Goal: Browse casually

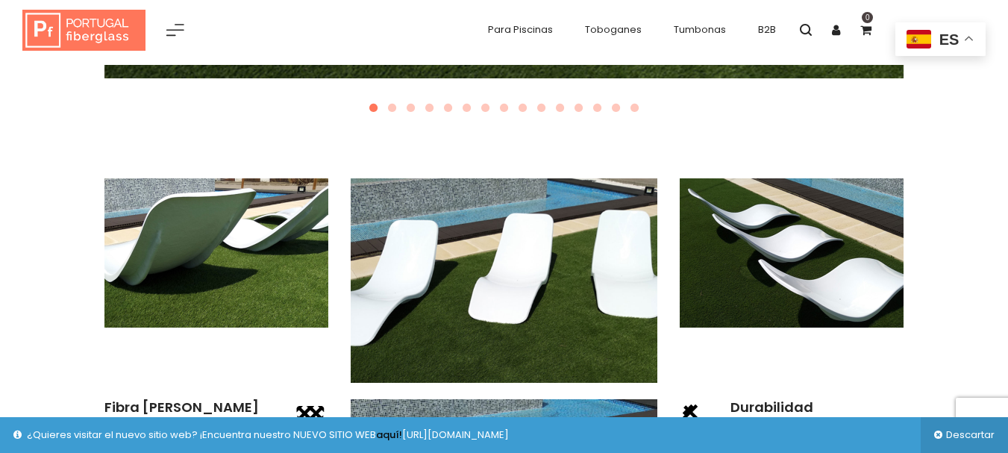
scroll to position [1050, 0]
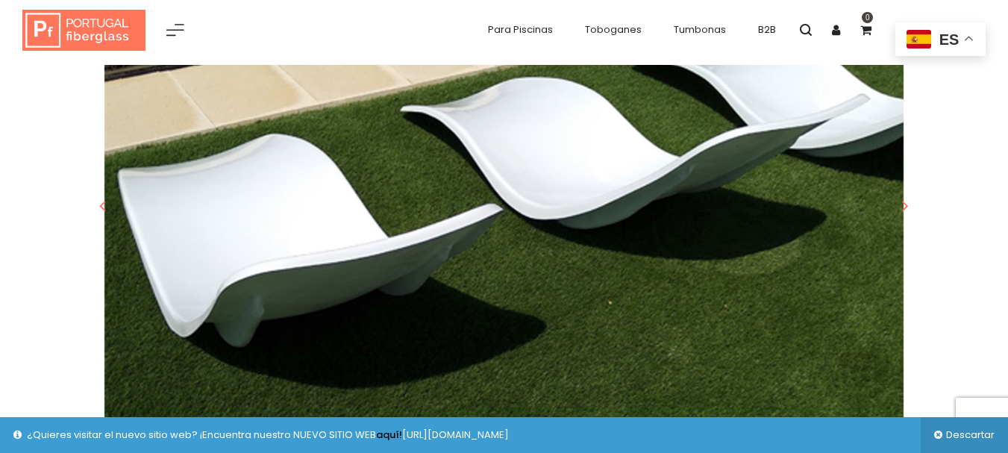
click at [251, 271] on img at bounding box center [503, 185] width 799 height 533
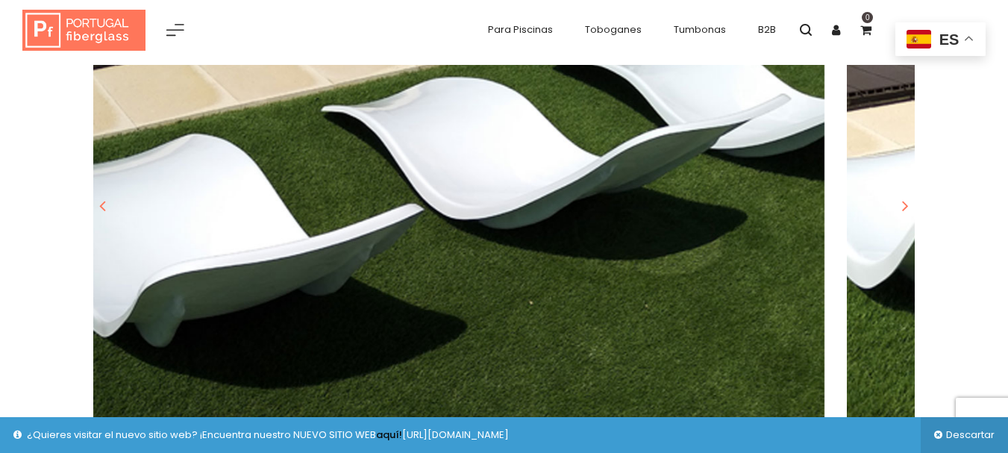
drag, startPoint x: 599, startPoint y: 239, endPoint x: 514, endPoint y: 247, distance: 85.4
click at [514, 247] on img at bounding box center [424, 185] width 799 height 533
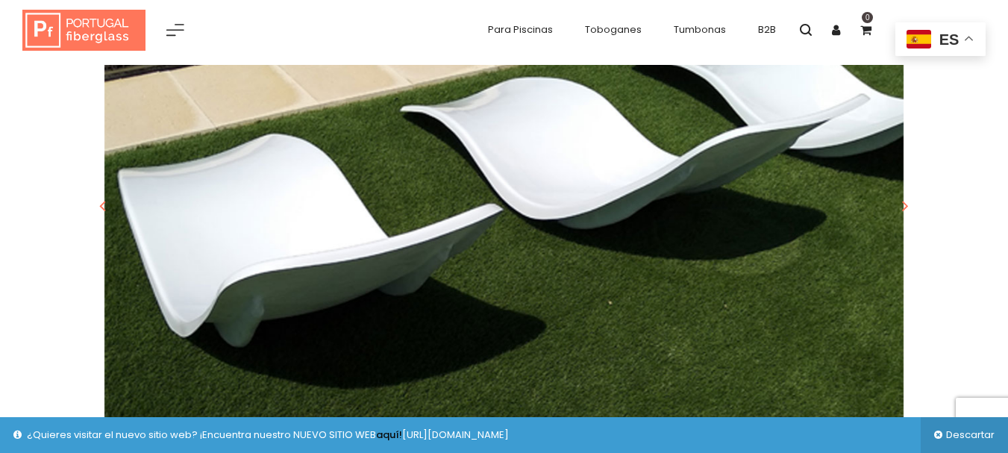
drag, startPoint x: 637, startPoint y: 241, endPoint x: 338, endPoint y: 243, distance: 299.1
click at [338, 244] on img at bounding box center [503, 185] width 799 height 533
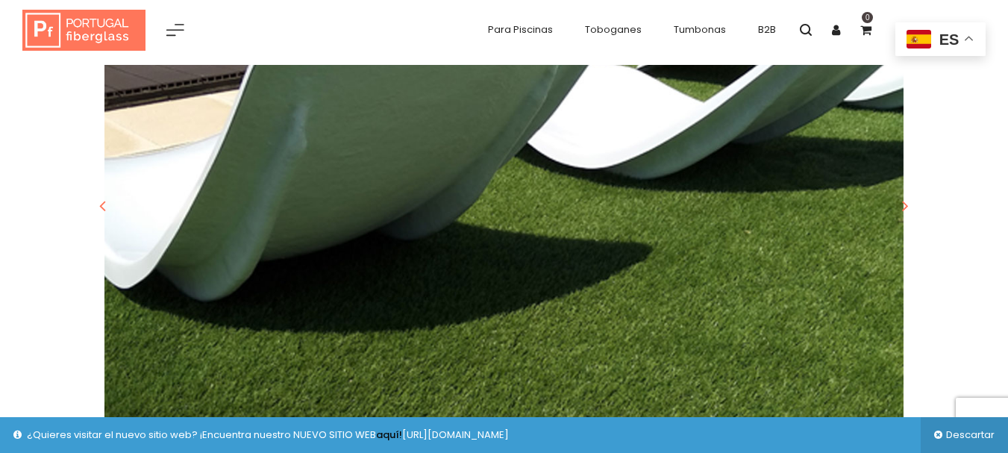
scroll to position [22, 0]
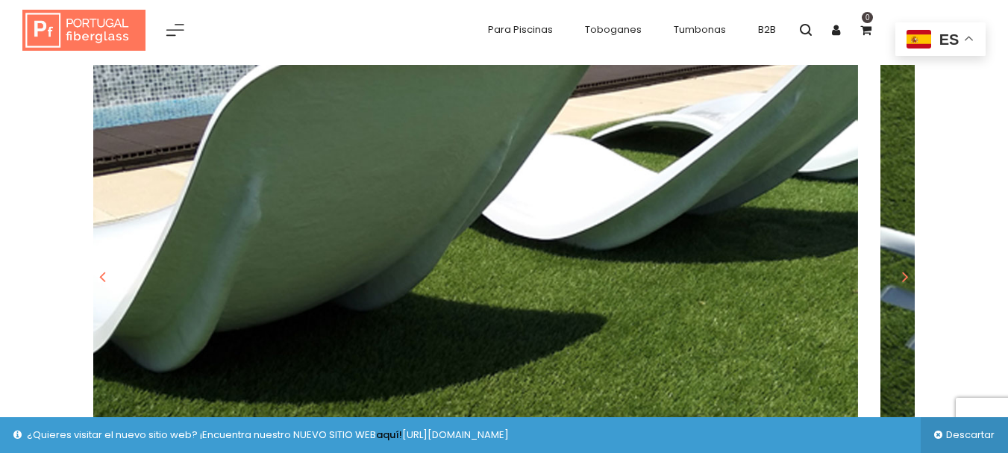
drag, startPoint x: 544, startPoint y: 237, endPoint x: 703, endPoint y: 248, distance: 160.0
click at [321, 235] on img at bounding box center [458, 256] width 799 height 533
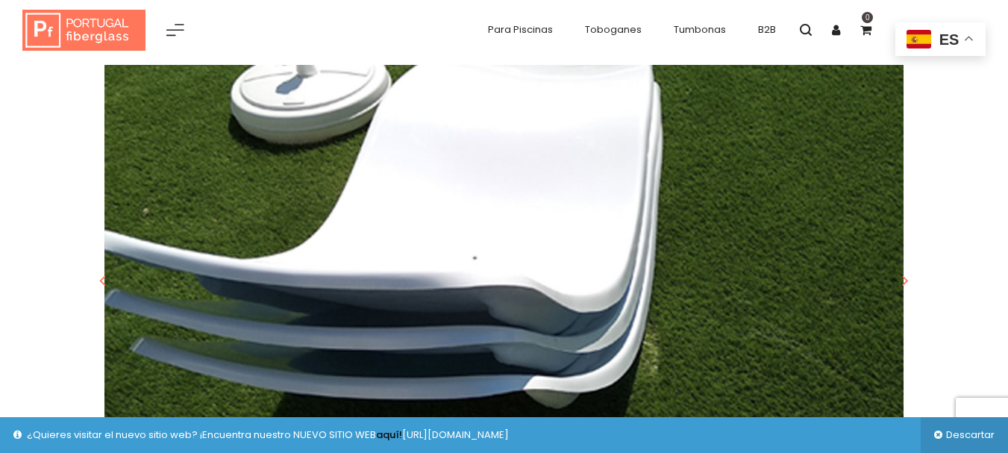
drag, startPoint x: 421, startPoint y: 246, endPoint x: 391, endPoint y: 239, distance: 30.6
click at [388, 243] on img at bounding box center [503, 259] width 799 height 533
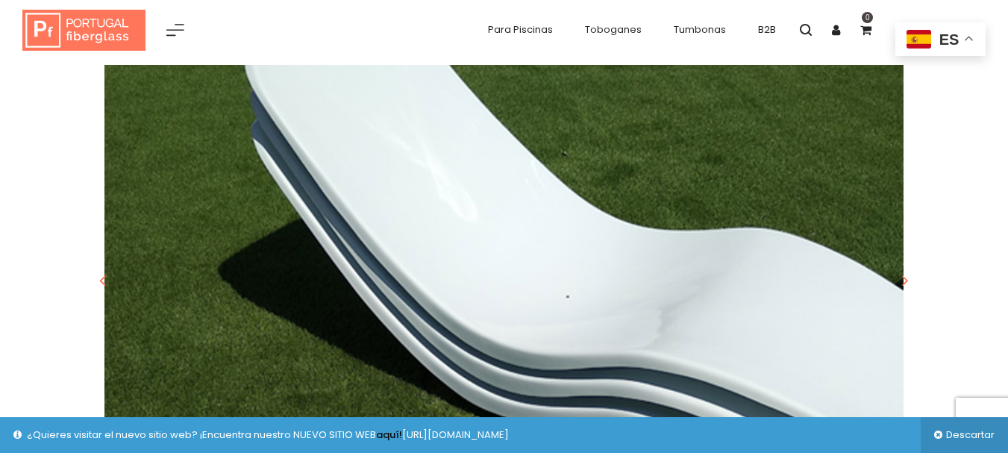
drag, startPoint x: 587, startPoint y: 239, endPoint x: 518, endPoint y: 232, distance: 69.8
click at [492, 236] on img at bounding box center [503, 259] width 799 height 533
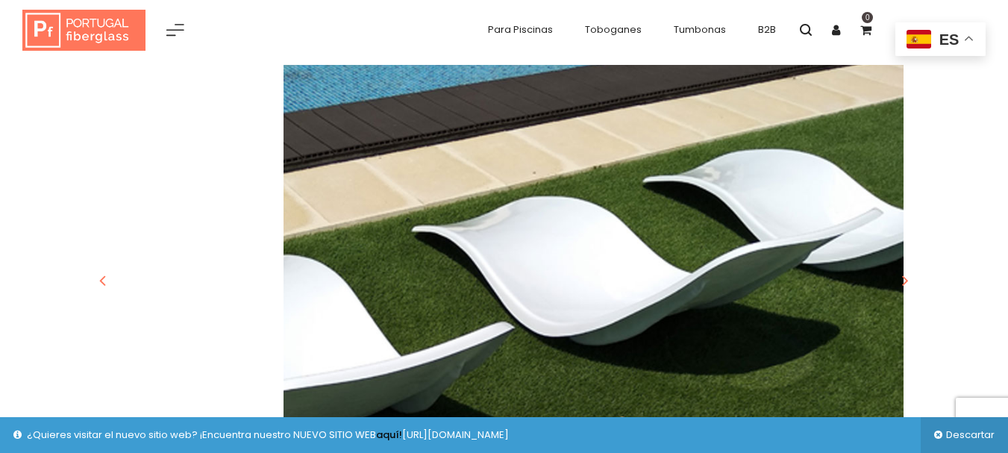
drag, startPoint x: 635, startPoint y: 233, endPoint x: 618, endPoint y: 231, distance: 16.5
click at [559, 233] on img at bounding box center [503, 259] width 799 height 533
drag, startPoint x: 618, startPoint y: 231, endPoint x: 542, endPoint y: 230, distance: 76.1
click at [542, 231] on img at bounding box center [503, 259] width 799 height 533
drag, startPoint x: 696, startPoint y: 231, endPoint x: 612, endPoint y: 225, distance: 84.5
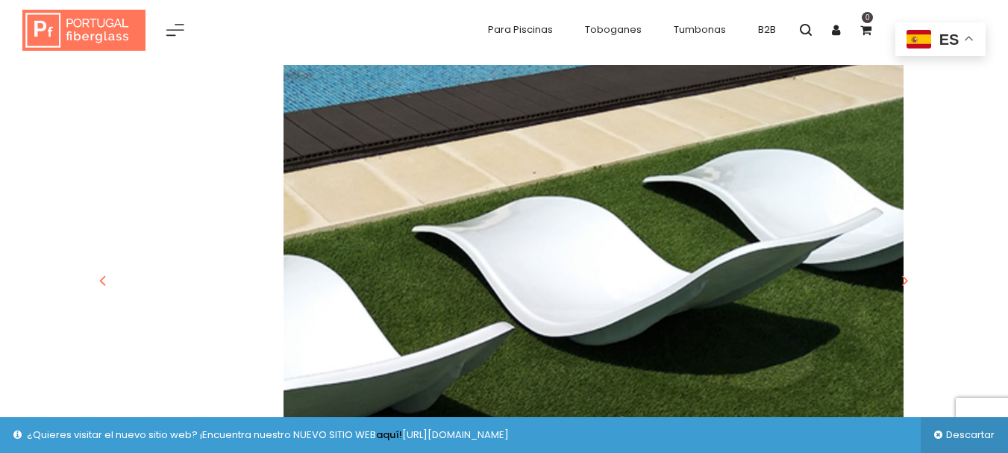
click at [518, 229] on img at bounding box center [503, 259] width 799 height 533
click at [486, 227] on img at bounding box center [503, 259] width 799 height 533
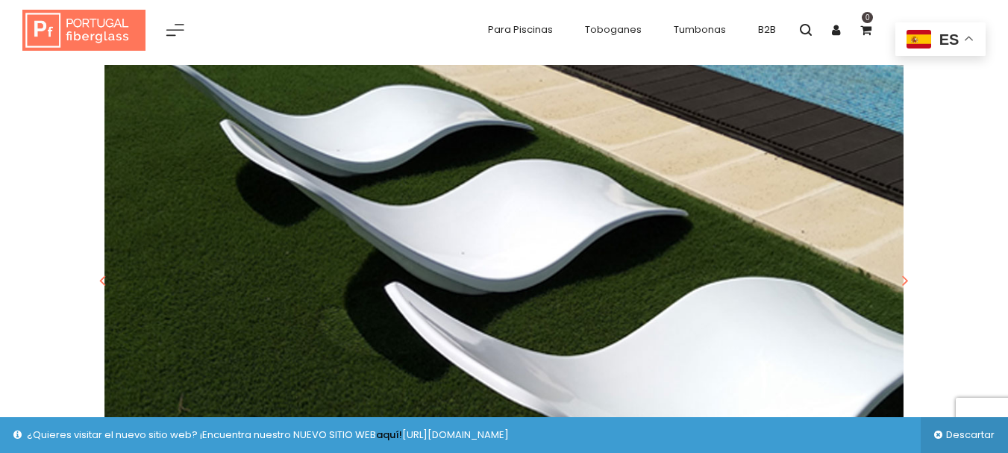
drag, startPoint x: 483, startPoint y: 205, endPoint x: 568, endPoint y: 214, distance: 84.8
click at [401, 203] on img at bounding box center [503, 259] width 799 height 533
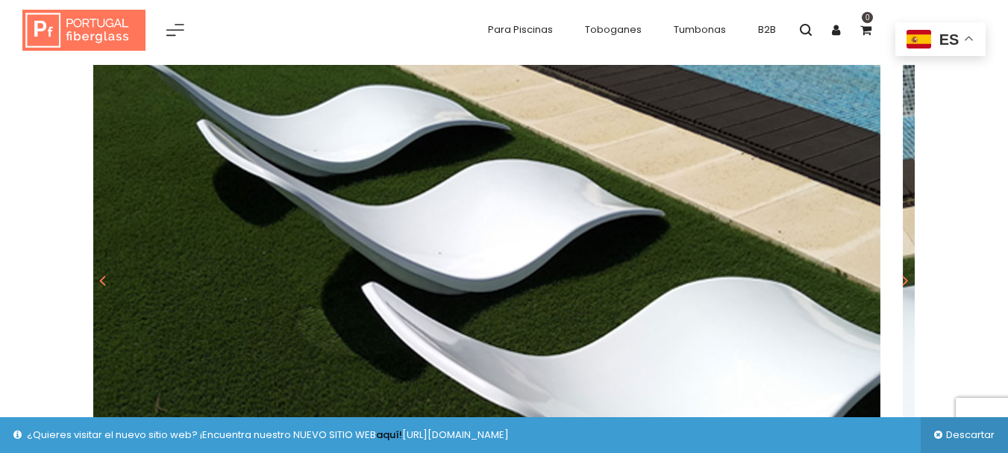
drag, startPoint x: 568, startPoint y: 214, endPoint x: 313, endPoint y: 198, distance: 254.9
click at [307, 198] on img at bounding box center [480, 259] width 799 height 533
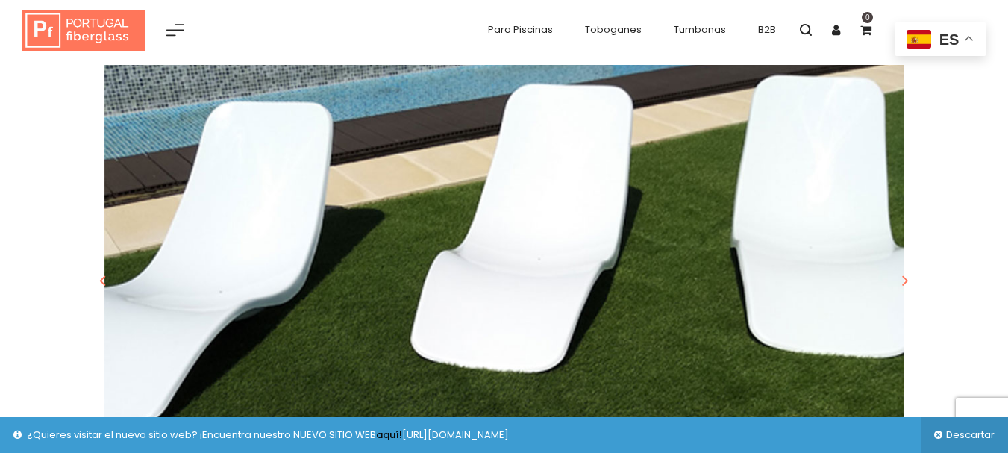
drag, startPoint x: 551, startPoint y: 207, endPoint x: 377, endPoint y: 207, distance: 174.5
click at [386, 207] on img at bounding box center [503, 259] width 799 height 533
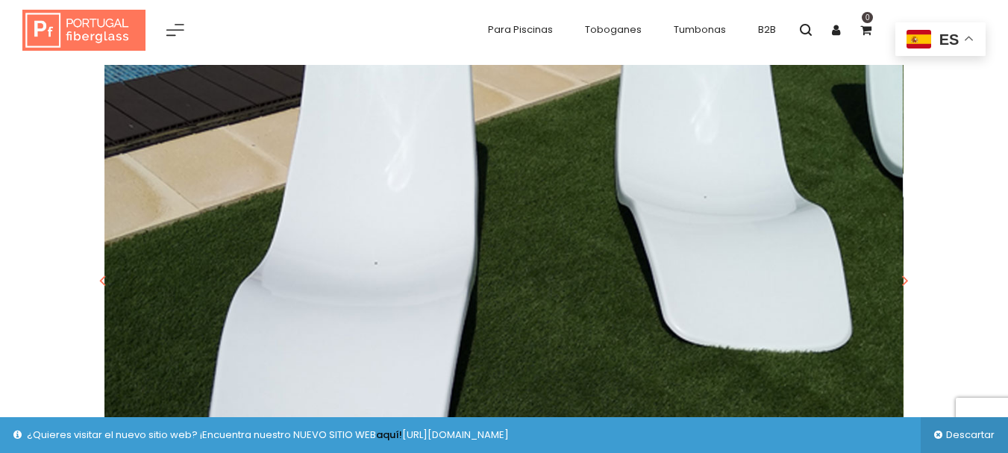
drag, startPoint x: 427, startPoint y: 202, endPoint x: 451, endPoint y: 201, distance: 23.9
click at [393, 201] on img at bounding box center [503, 259] width 799 height 533
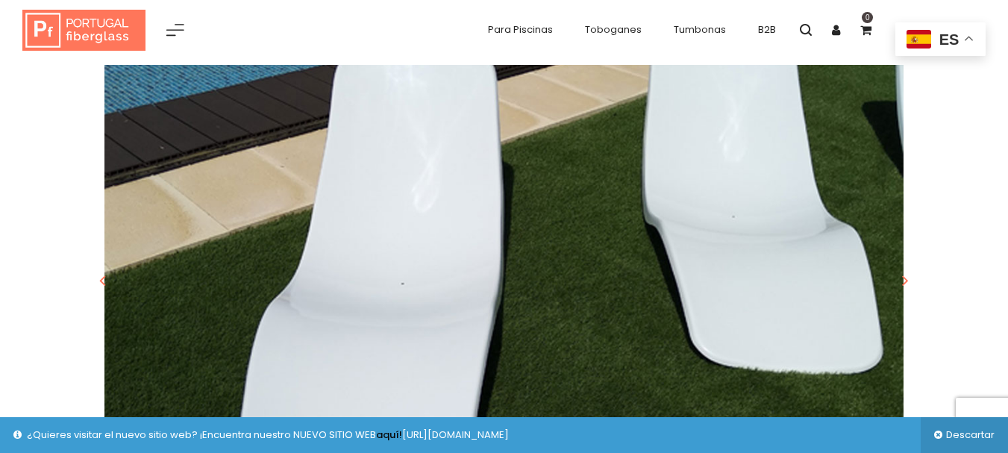
drag, startPoint x: 504, startPoint y: 204, endPoint x: 612, endPoint y: 200, distance: 107.5
click at [412, 204] on img at bounding box center [503, 259] width 799 height 533
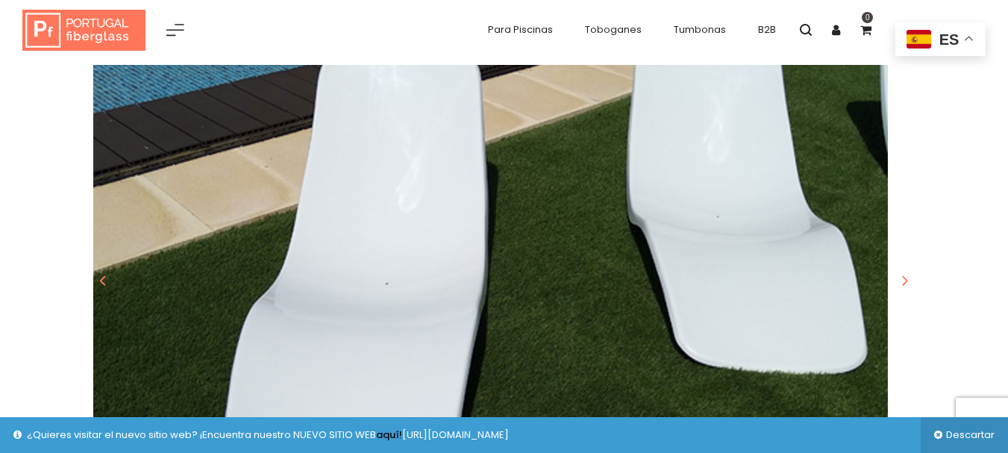
drag, startPoint x: 627, startPoint y: 201, endPoint x: 568, endPoint y: 199, distance: 58.9
click at [380, 201] on img at bounding box center [488, 259] width 799 height 533
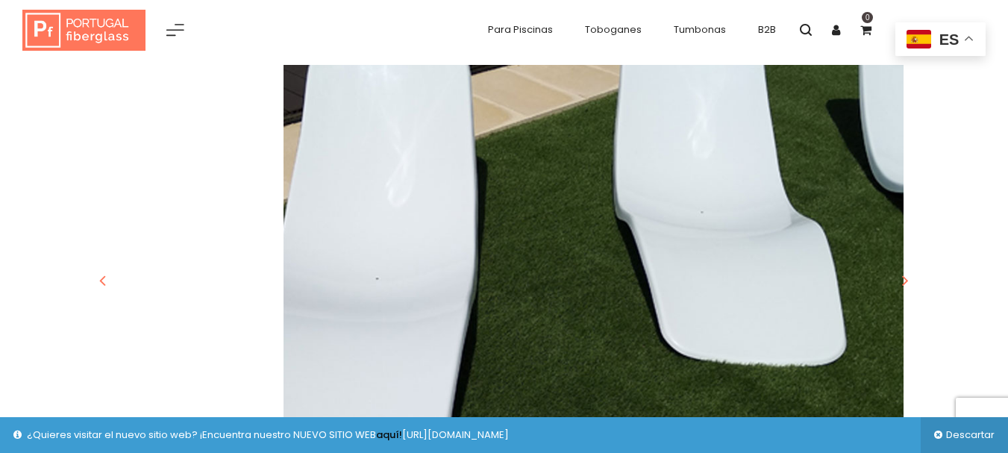
drag, startPoint x: 553, startPoint y: 196, endPoint x: 378, endPoint y: 190, distance: 174.6
click at [409, 195] on img at bounding box center [503, 259] width 799 height 533
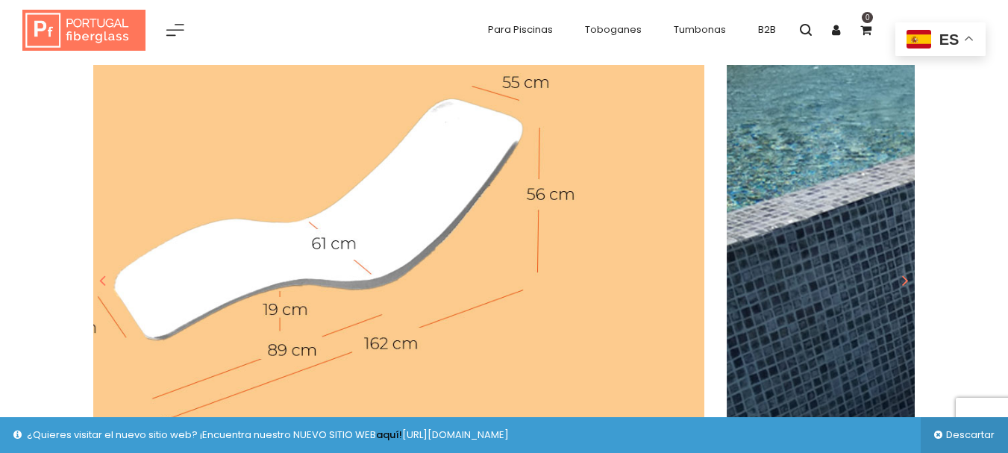
drag, startPoint x: 591, startPoint y: 190, endPoint x: 408, endPoint y: 189, distance: 182.8
click at [400, 190] on img at bounding box center [304, 259] width 799 height 533
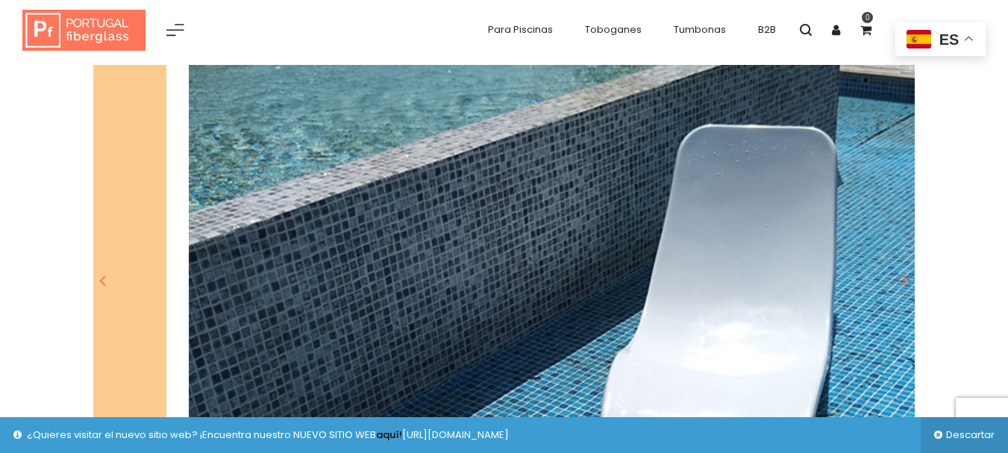
drag, startPoint x: 553, startPoint y: 201, endPoint x: 798, endPoint y: 201, distance: 245.4
click at [735, 201] on img at bounding box center [588, 259] width 799 height 533
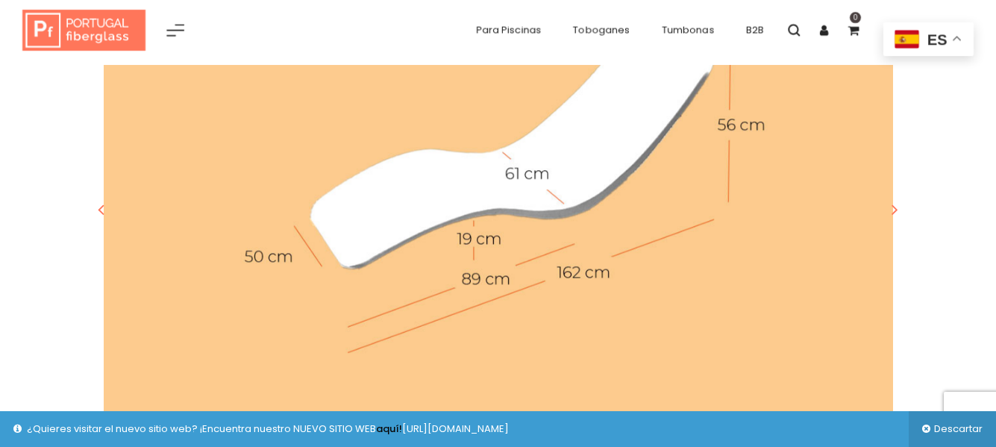
scroll to position [958, 0]
